Goal: Task Accomplishment & Management: Manage account settings

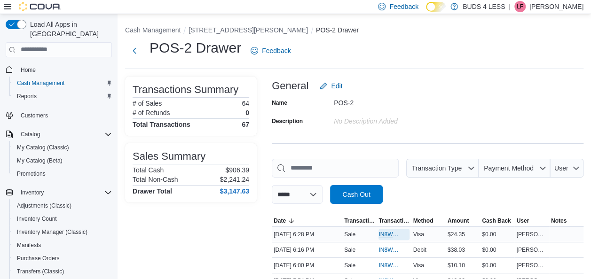
click at [391, 237] on span "IN8W07-746614" at bounding box center [388, 235] width 21 height 8
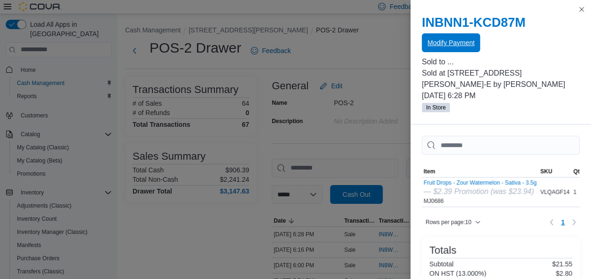
click at [442, 51] on span "Modify Payment" at bounding box center [450, 42] width 47 height 19
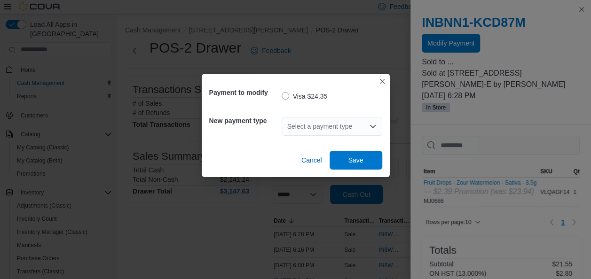
click at [380, 125] on div "Select a payment type" at bounding box center [331, 126] width 101 height 19
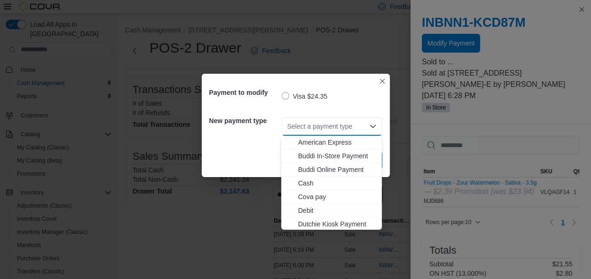
scroll to position [124, 0]
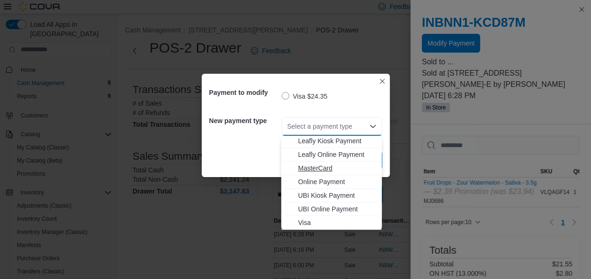
click at [323, 168] on span "MasterCard" at bounding box center [337, 168] width 78 height 9
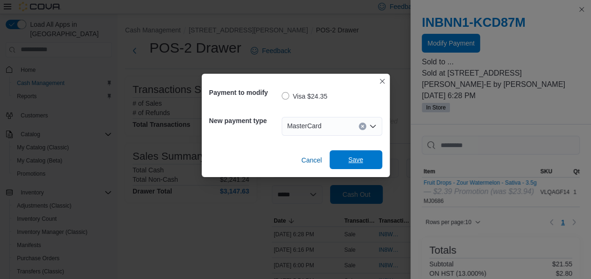
drag, startPoint x: 361, startPoint y: 159, endPoint x: 361, endPoint y: 153, distance: 5.7
click at [360, 155] on span "Save" at bounding box center [355, 159] width 41 height 19
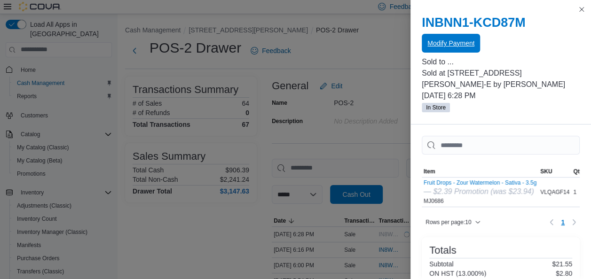
scroll to position [0, 0]
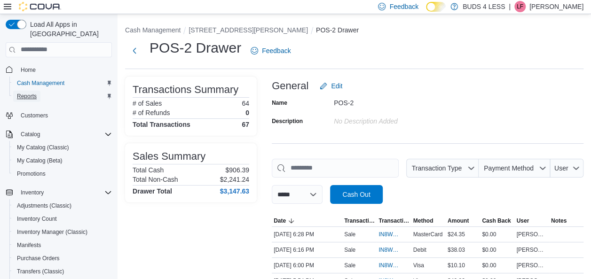
drag, startPoint x: 32, startPoint y: 91, endPoint x: 47, endPoint y: 93, distance: 14.7
click at [32, 91] on span "Reports" at bounding box center [27, 96] width 20 height 11
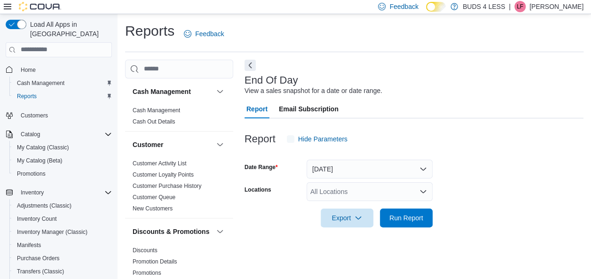
scroll to position [16, 0]
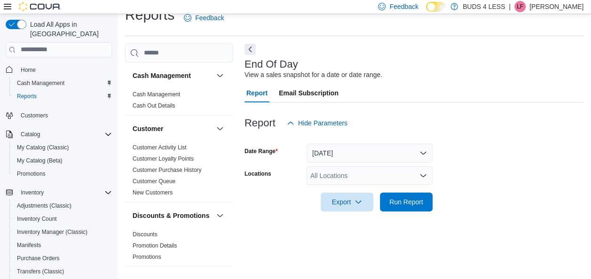
click at [405, 175] on div "All Locations" at bounding box center [369, 175] width 126 height 19
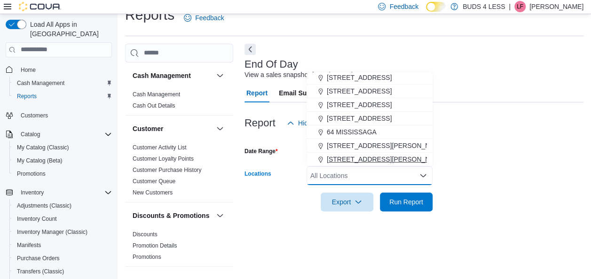
click at [395, 161] on span "[STREET_ADDRESS][PERSON_NAME]" at bounding box center [386, 159] width 119 height 9
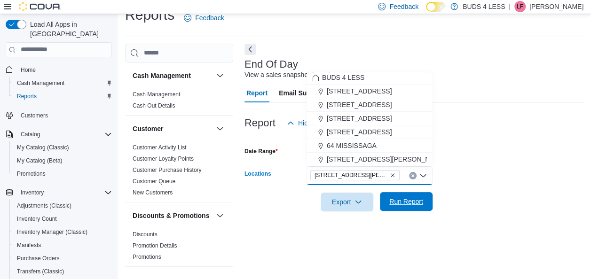
click at [395, 202] on span "Run Report" at bounding box center [406, 201] width 34 height 9
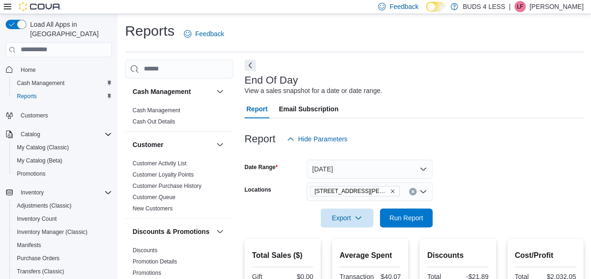
click at [412, 193] on icon "Clear input" at bounding box center [413, 192] width 4 height 4
click at [61, 79] on span "Cash Management" at bounding box center [40, 83] width 47 height 8
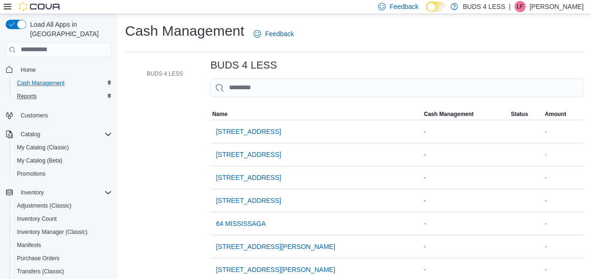
click at [42, 91] on div "Reports" at bounding box center [62, 96] width 99 height 11
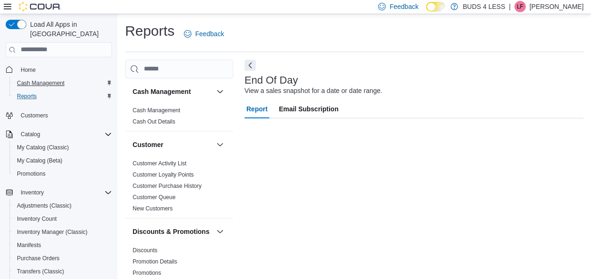
scroll to position [16, 0]
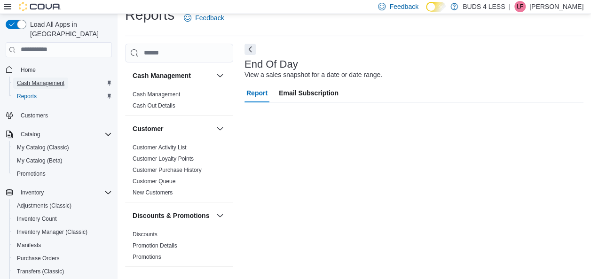
click at [42, 79] on span "Cash Management" at bounding box center [40, 83] width 47 height 8
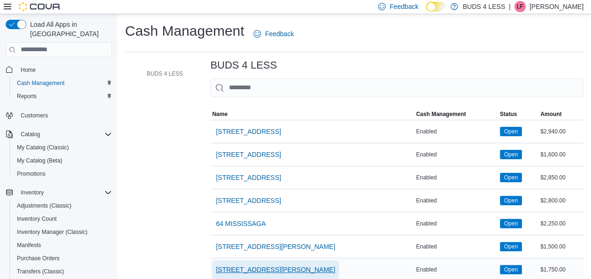
click at [278, 269] on span "[STREET_ADDRESS][PERSON_NAME]" at bounding box center [275, 269] width 119 height 9
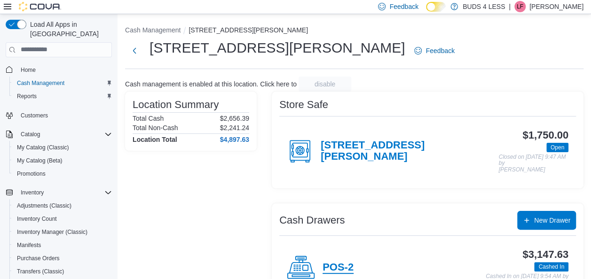
click at [351, 265] on h4 "POS-2" at bounding box center [337, 268] width 31 height 12
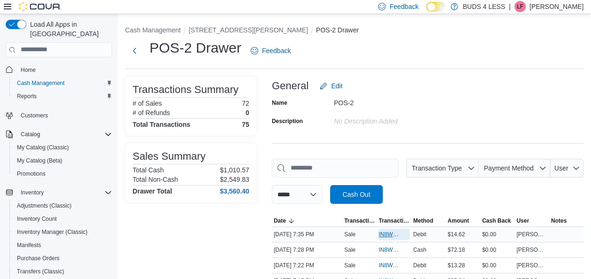
click at [380, 234] on span "IN8W07-746719" at bounding box center [388, 235] width 21 height 8
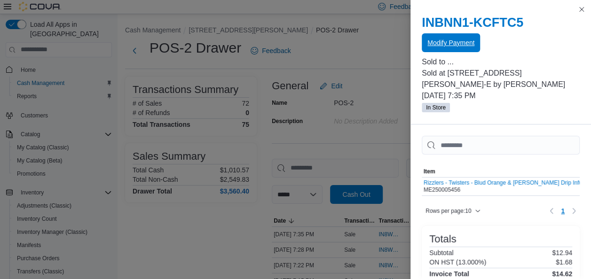
click at [446, 47] on span "Modify Payment" at bounding box center [450, 42] width 47 height 9
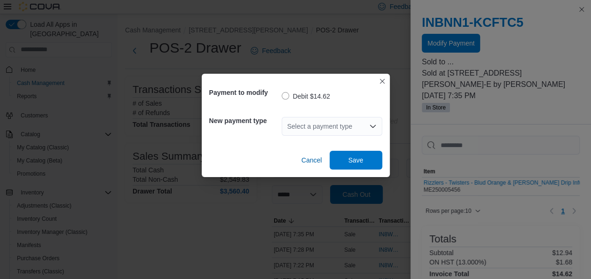
click at [364, 125] on div "Select a payment type" at bounding box center [331, 126] width 101 height 19
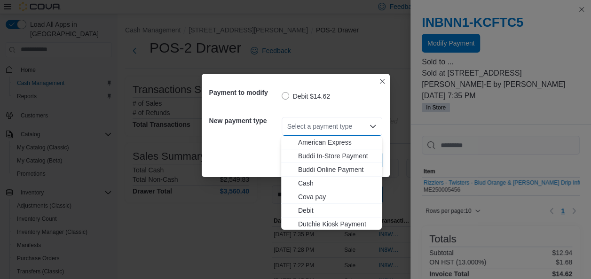
scroll to position [124, 0]
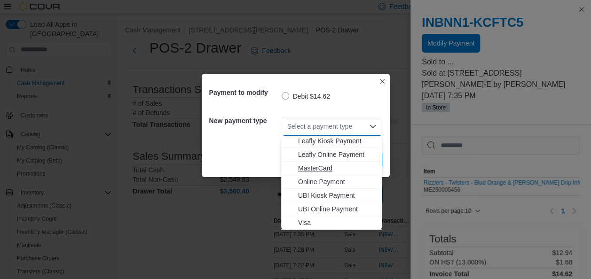
click at [336, 172] on span "MasterCard" at bounding box center [337, 168] width 78 height 9
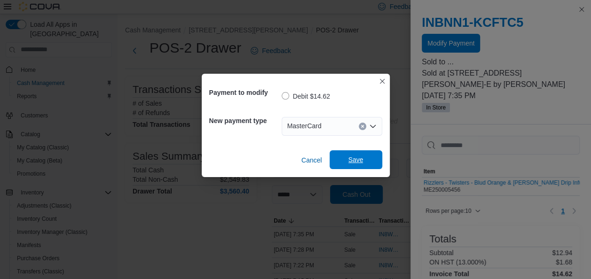
click at [361, 159] on span "Save" at bounding box center [355, 159] width 15 height 9
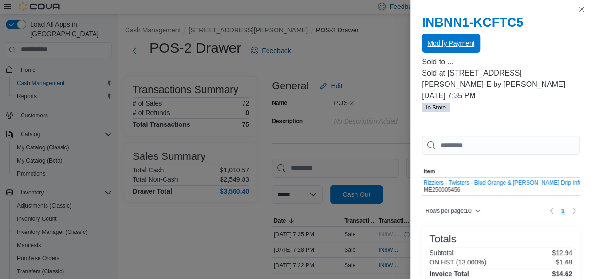
scroll to position [0, 0]
drag, startPoint x: 242, startPoint y: 252, endPoint x: 250, endPoint y: 249, distance: 8.0
